Goal: Communication & Community: Connect with others

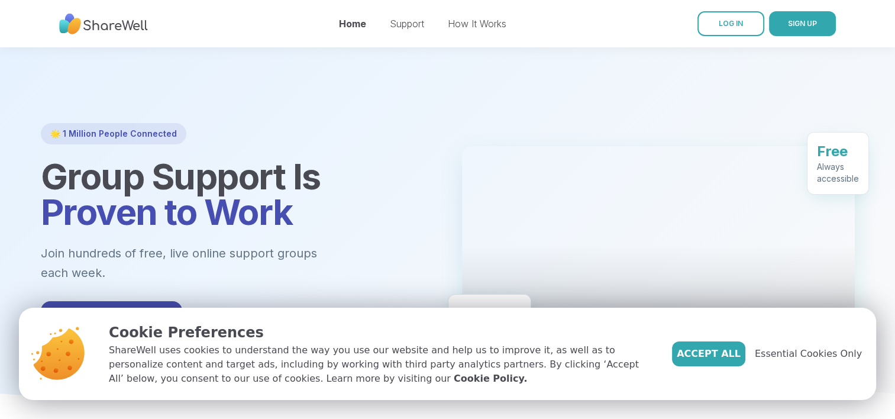
click at [780, 244] on div at bounding box center [658, 244] width 393 height 196
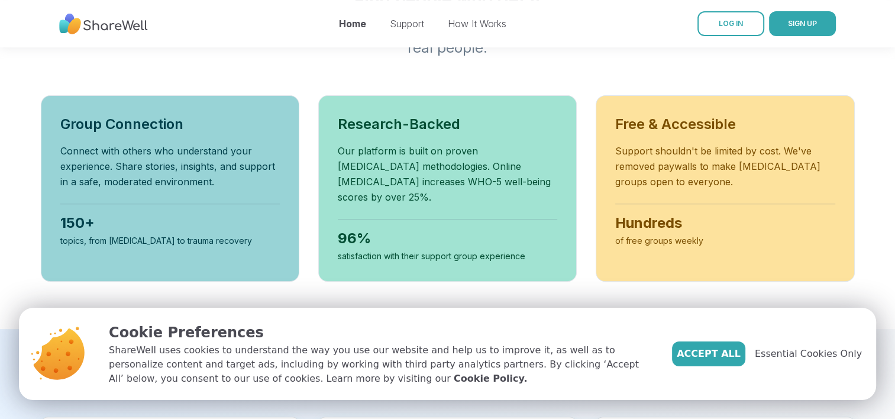
scroll to position [449, 0]
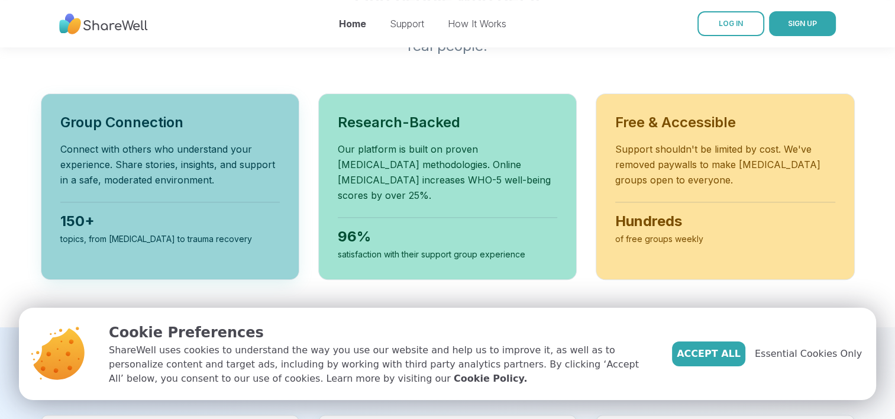
click at [170, 141] on p "Connect with others who understand your experience. Share stories, insights, an…" at bounding box center [170, 164] width 220 height 46
click at [214, 161] on p "Connect with others who understand your experience. Share stories, insights, an…" at bounding box center [170, 164] width 220 height 46
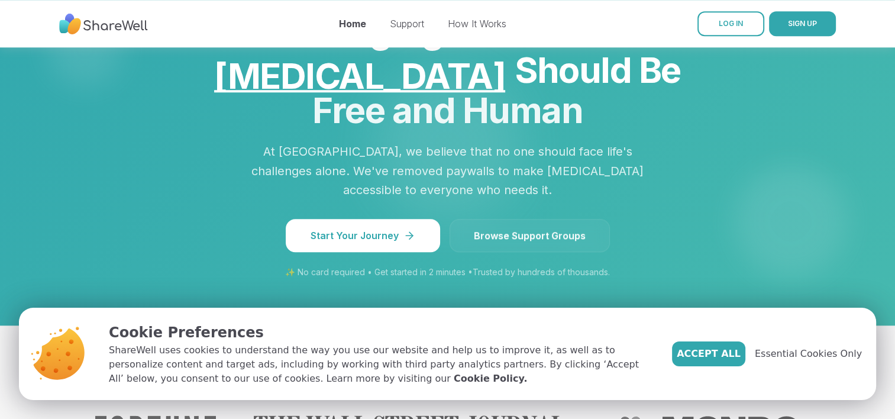
scroll to position [1030, 0]
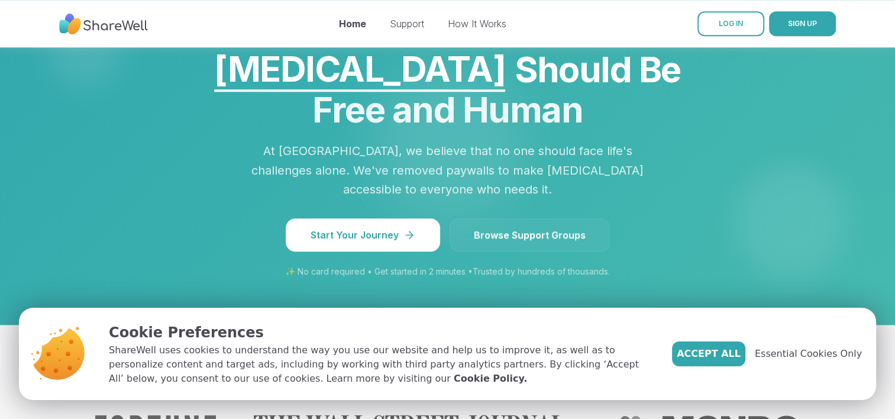
click at [530, 228] on span "Browse Support Groups" at bounding box center [530, 235] width 112 height 14
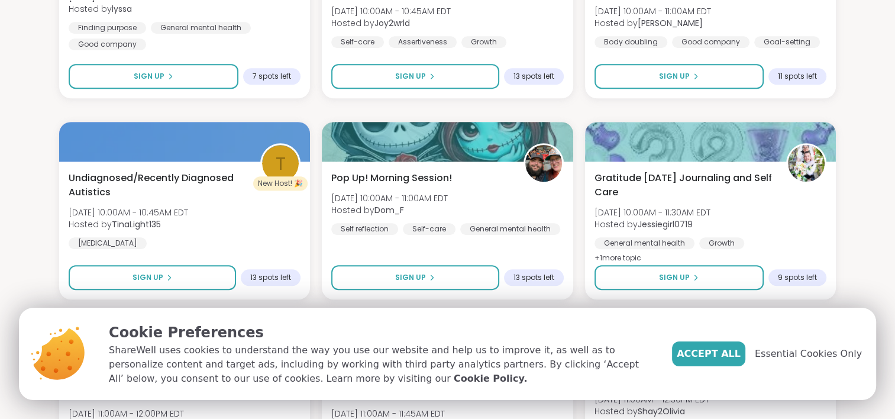
scroll to position [1059, 0]
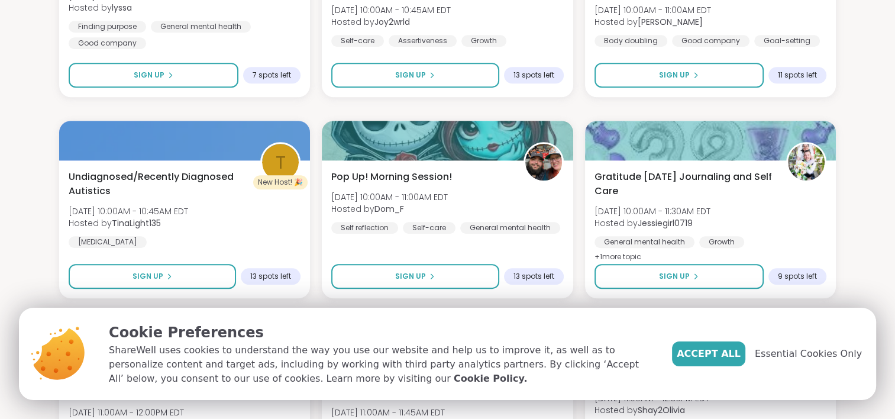
click at [866, 230] on section "Search Filter All Growth Mental Health Relationships Life Events Physical Healt…" at bounding box center [447, 265] width 895 height 2554
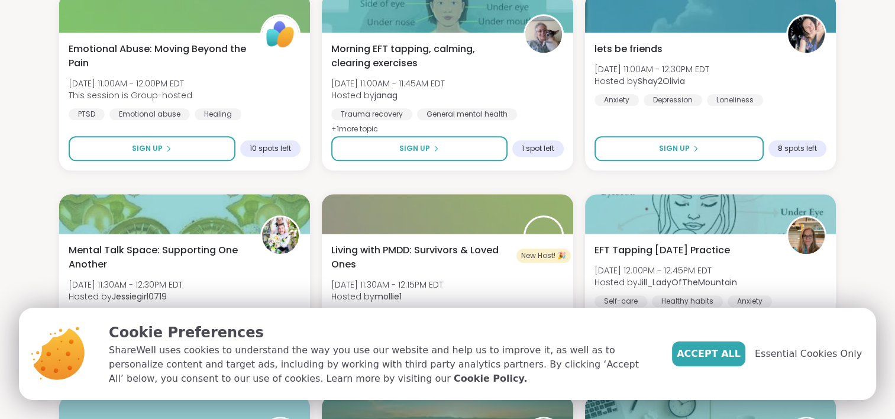
scroll to position [1396, 0]
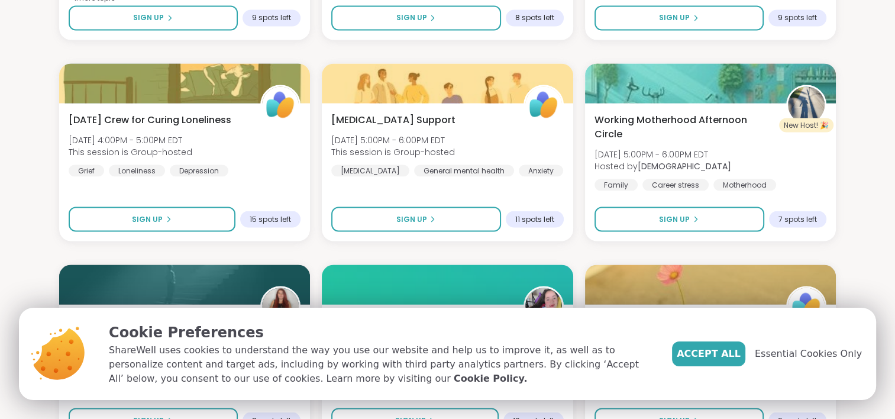
scroll to position [2125, 0]
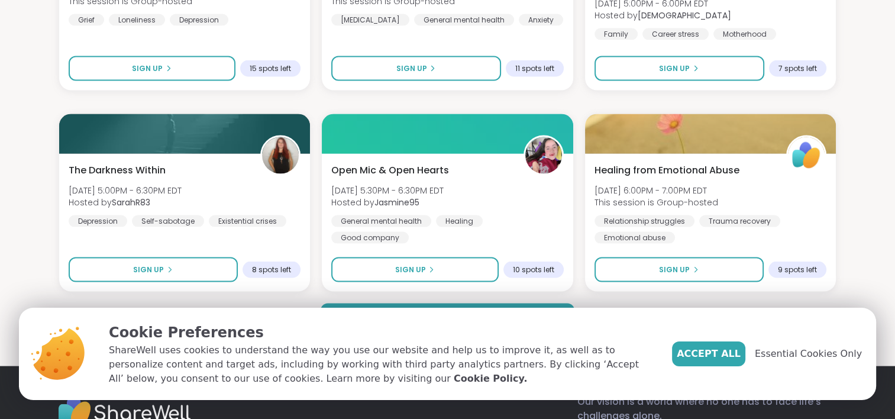
scroll to position [2301, 0]
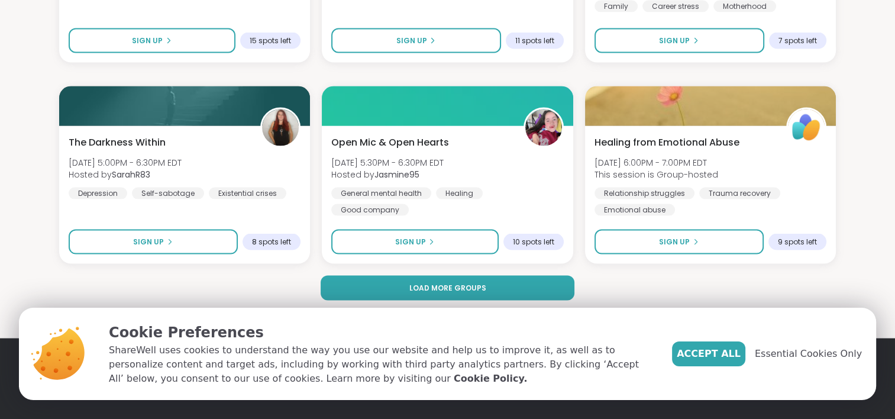
click at [688, 240] on span "Sign Up" at bounding box center [674, 242] width 31 height 11
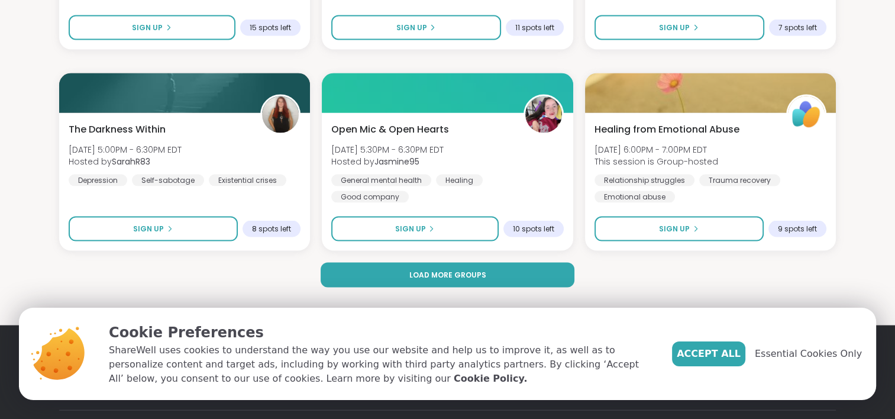
scroll to position [2312, 0]
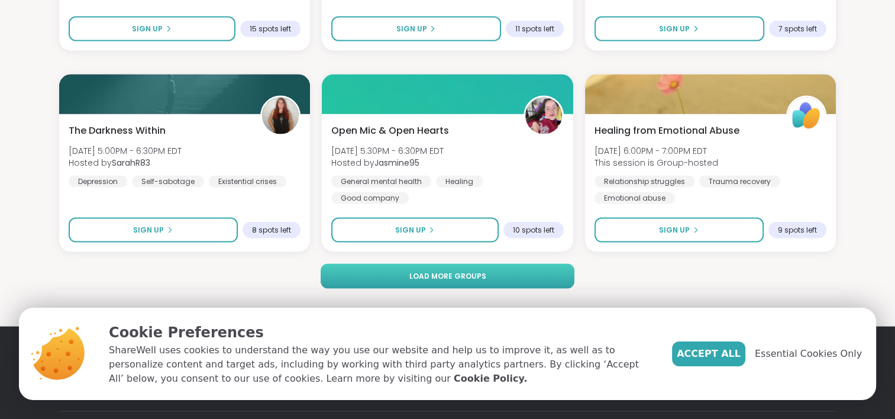
click at [430, 273] on span "Load more groups" at bounding box center [447, 276] width 77 height 11
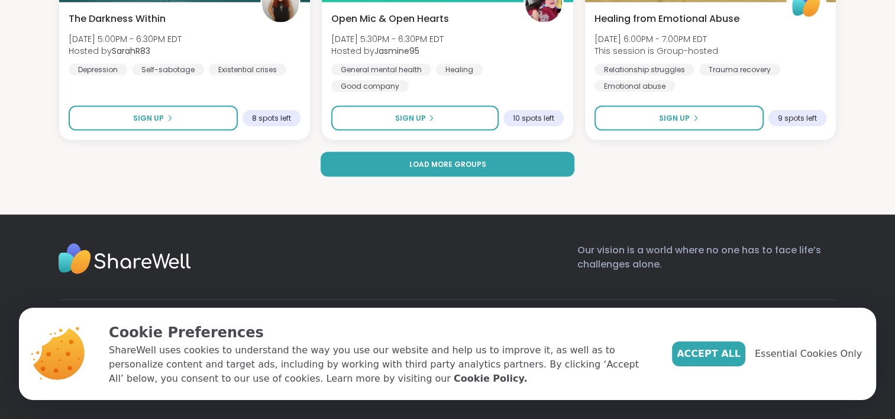
scroll to position [2438, 0]
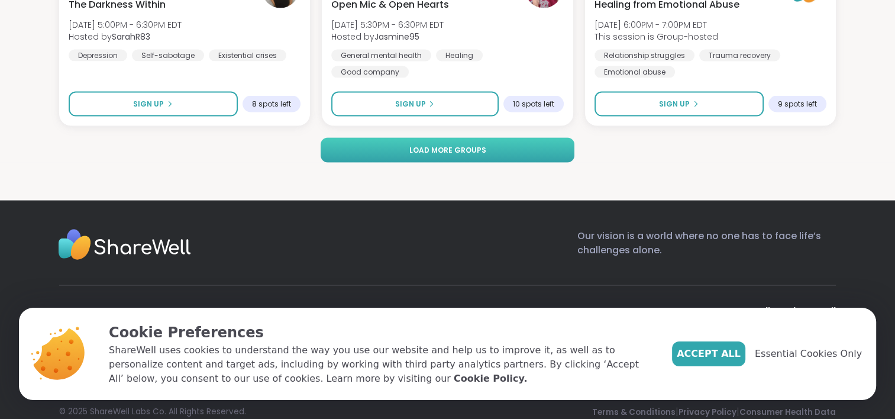
click at [541, 150] on button "Load more groups" at bounding box center [448, 150] width 254 height 25
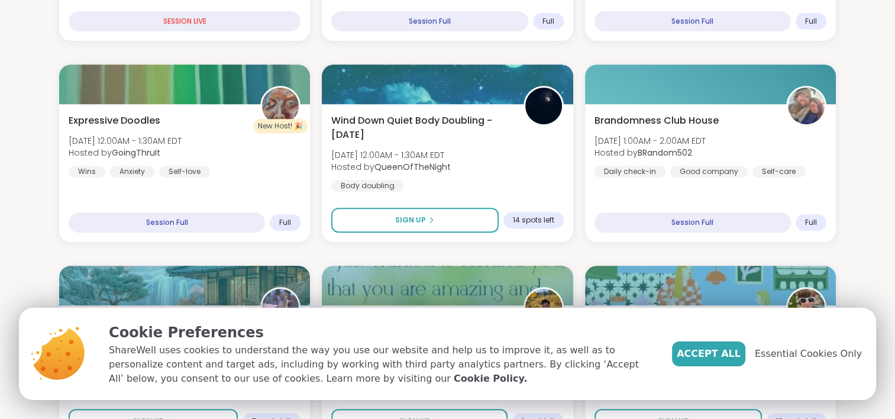
scroll to position [0, 0]
